Goal: Transaction & Acquisition: Purchase product/service

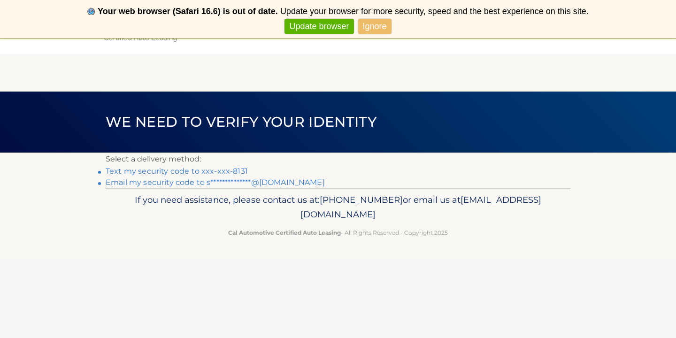
click at [222, 170] on link "Text my security code to xxx-xxx-8131" at bounding box center [177, 171] width 142 height 9
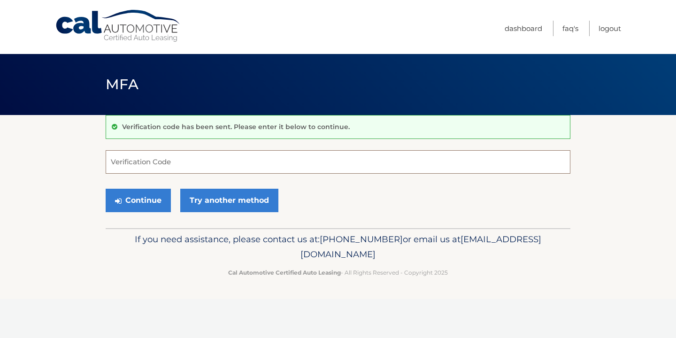
click at [209, 168] on input "Verification Code" at bounding box center [338, 161] width 465 height 23
type input "343376"
click at [138, 200] on button "Continue" at bounding box center [138, 200] width 65 height 23
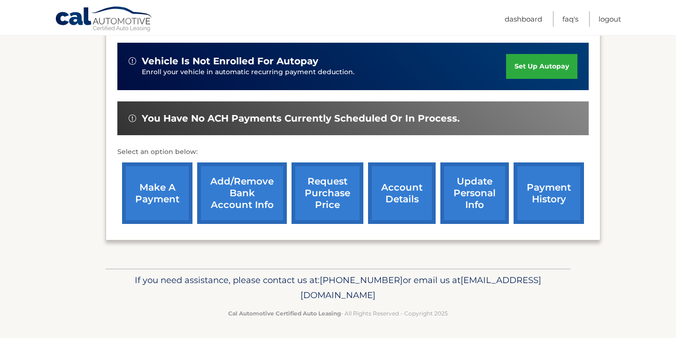
scroll to position [229, 0]
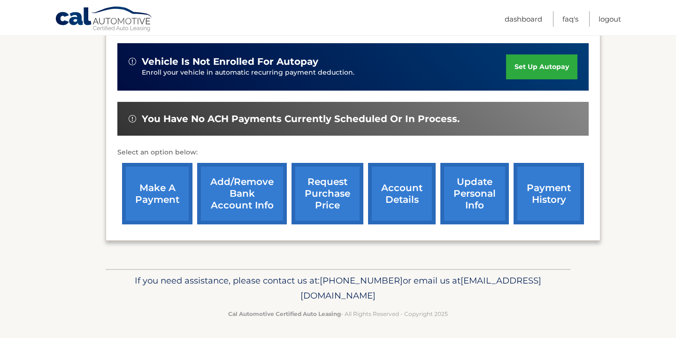
click at [156, 199] on link "make a payment" at bounding box center [157, 194] width 70 height 62
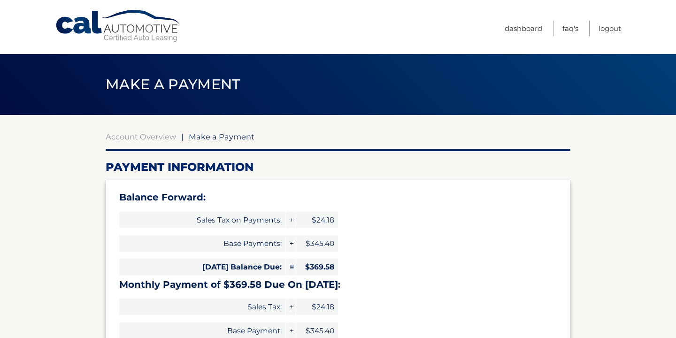
select select "NGUyMmU5NjYtYjhjMS00NDk0LTlhNzMtN2I4MDM4OWE1NmQz"
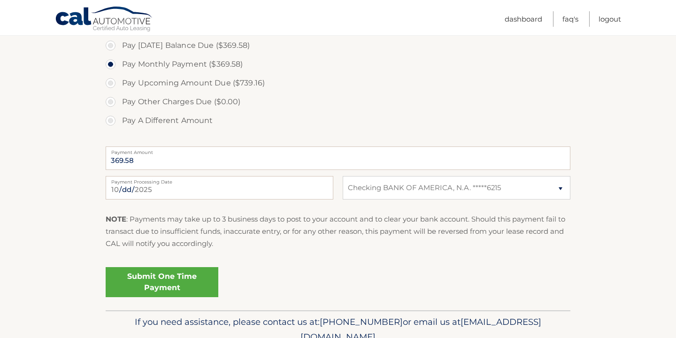
scroll to position [354, 0]
click at [176, 279] on link "Submit One Time Payment" at bounding box center [162, 281] width 113 height 30
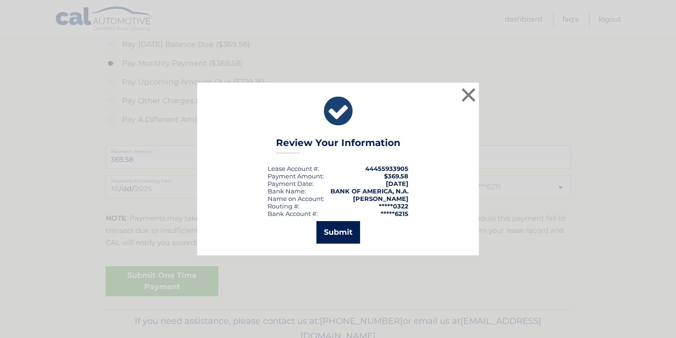
click at [340, 236] on button "Submit" at bounding box center [338, 232] width 44 height 23
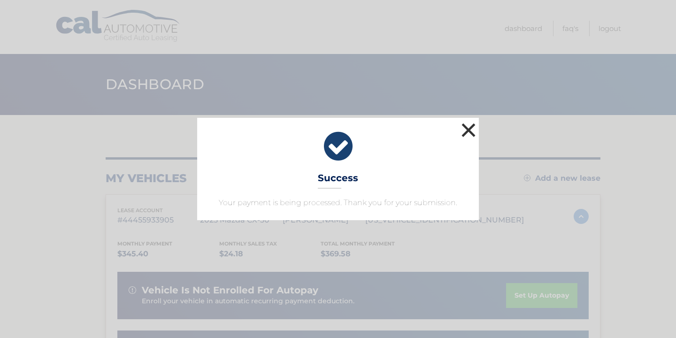
click at [472, 126] on button "×" at bounding box center [468, 130] width 19 height 19
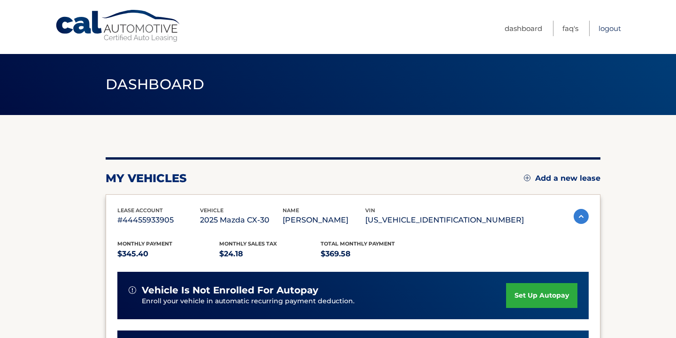
click at [614, 29] on link "Logout" at bounding box center [610, 28] width 23 height 15
